Goal: Navigation & Orientation: Go to known website

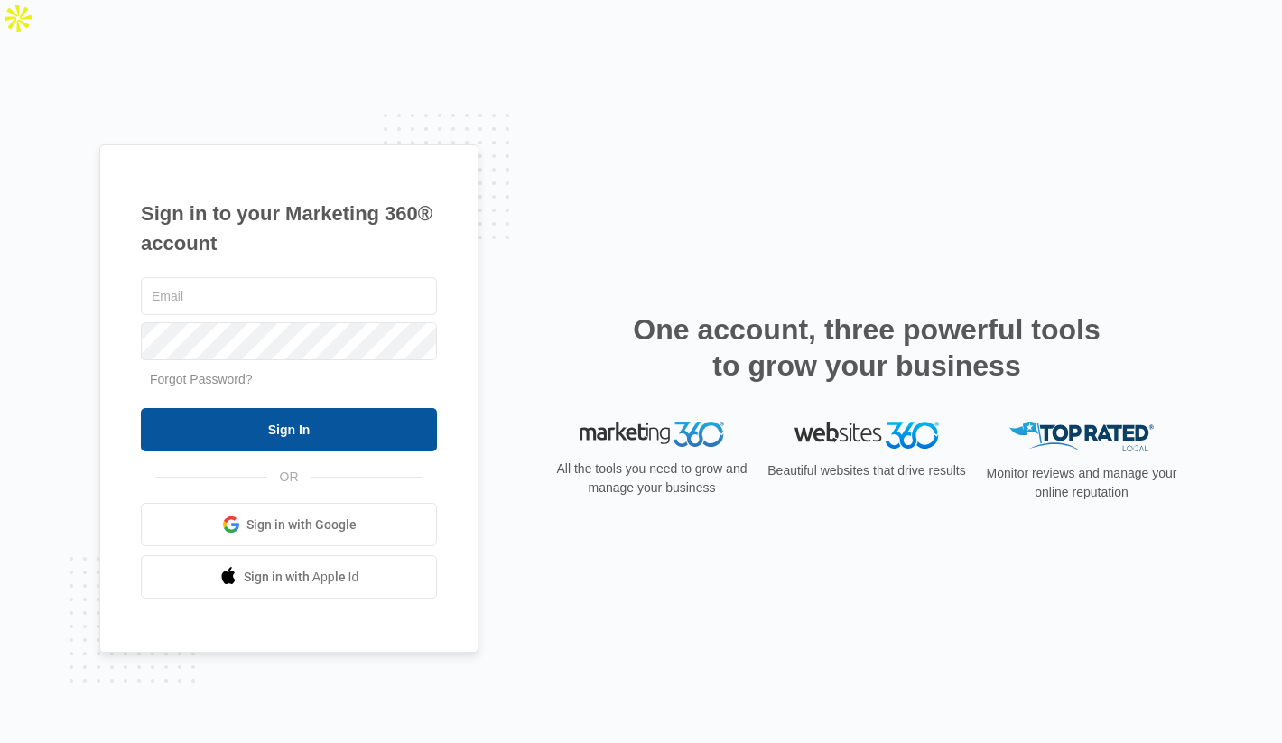
type input "[PERSON_NAME][EMAIL_ADDRESS][PERSON_NAME][DOMAIN_NAME]"
click at [331, 408] on input "Sign In" at bounding box center [289, 429] width 296 height 43
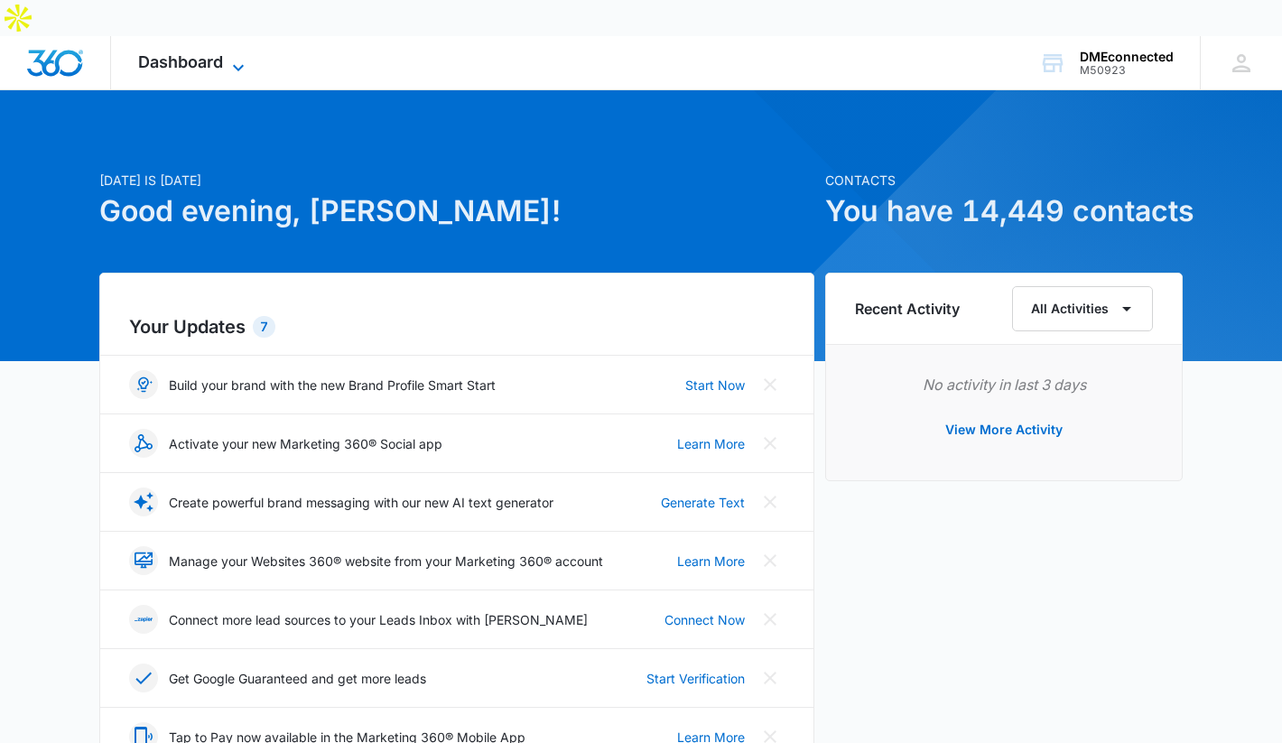
click at [235, 57] on icon at bounding box center [239, 68] width 22 height 22
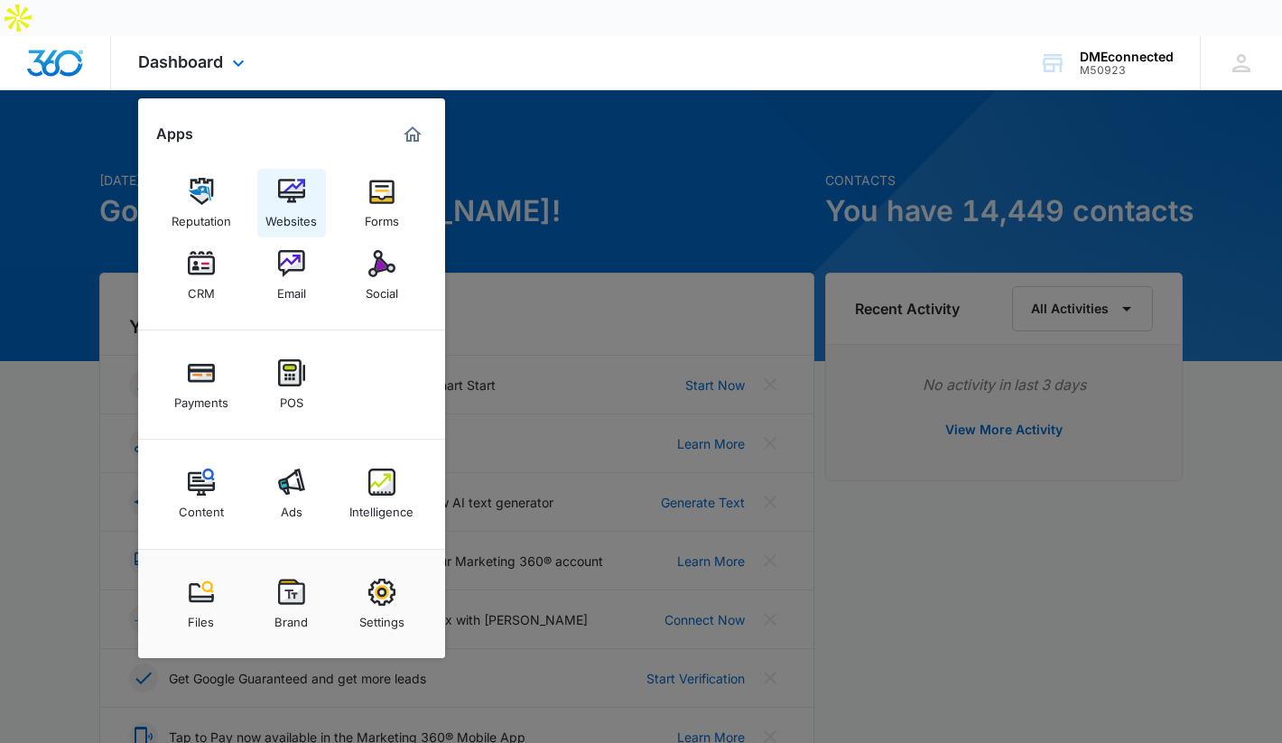
click at [299, 178] on img at bounding box center [291, 191] width 27 height 27
